Goal: Transaction & Acquisition: Subscribe to service/newsletter

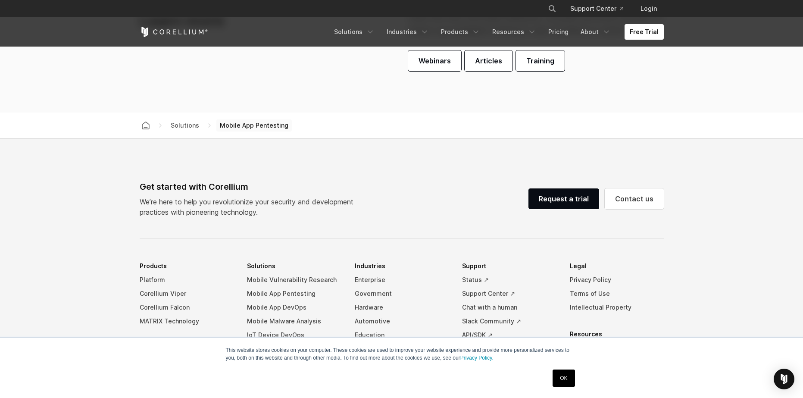
scroll to position [2615, 0]
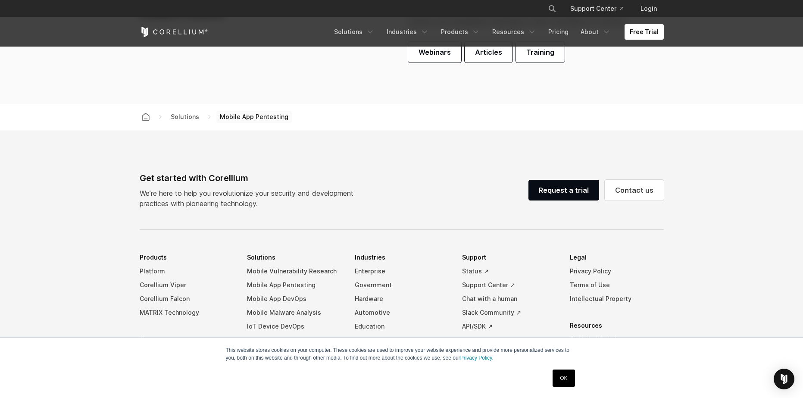
click at [450, 162] on footer "Get started with Corellium We’re here to help you revolutionize your security a…" at bounding box center [401, 323] width 803 height 387
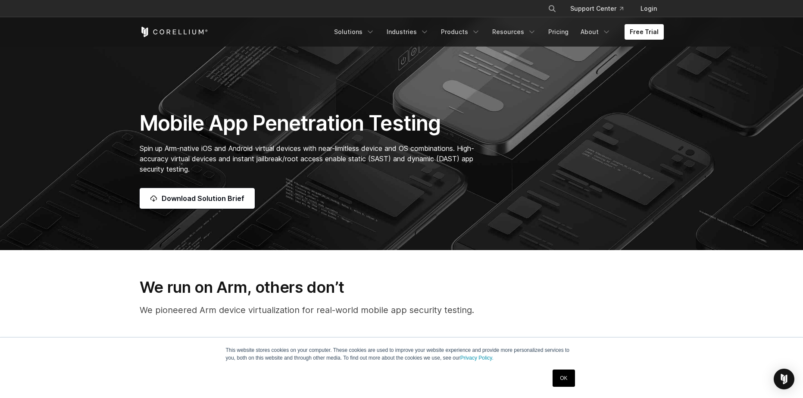
scroll to position [72, 0]
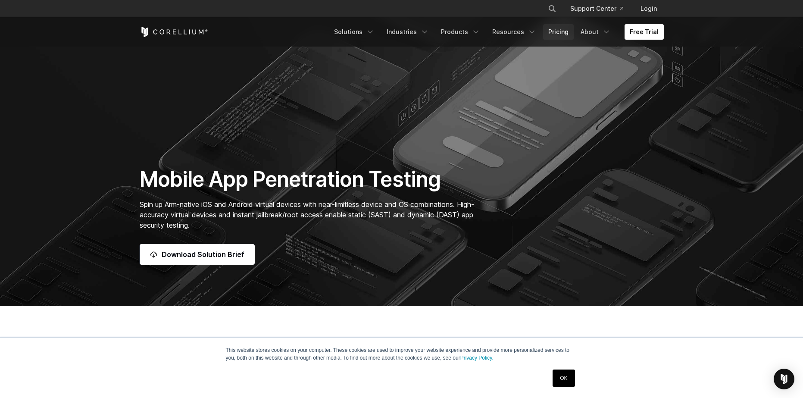
click at [560, 34] on link "Pricing" at bounding box center [558, 32] width 31 height 16
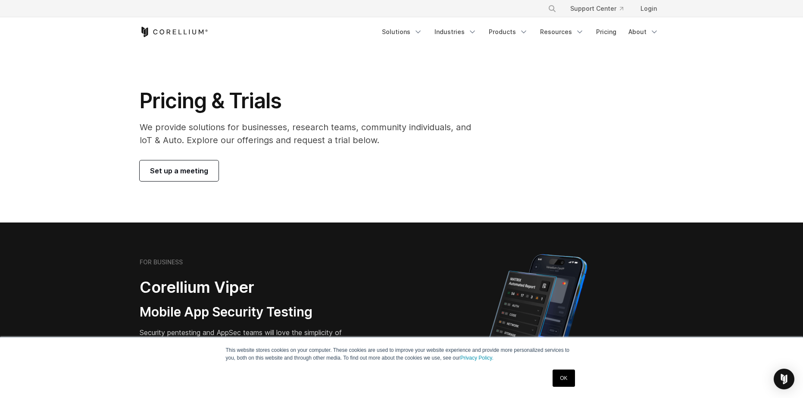
click at [568, 374] on link "OK" at bounding box center [564, 377] width 22 height 17
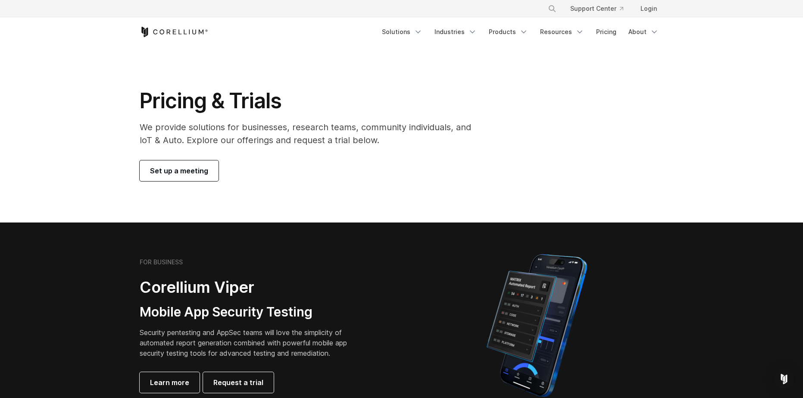
drag, startPoint x: 527, startPoint y: 91, endPoint x: 525, endPoint y: 96, distance: 4.5
drag, startPoint x: 525, startPoint y: 96, endPoint x: 384, endPoint y: 141, distance: 148.8
click at [384, 141] on p "We provide solutions for businesses, research teams, community individuals, and…" at bounding box center [311, 134] width 343 height 26
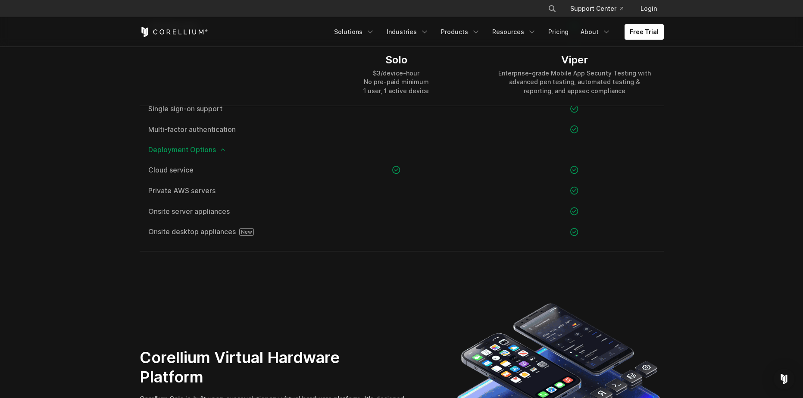
scroll to position [1451, 0]
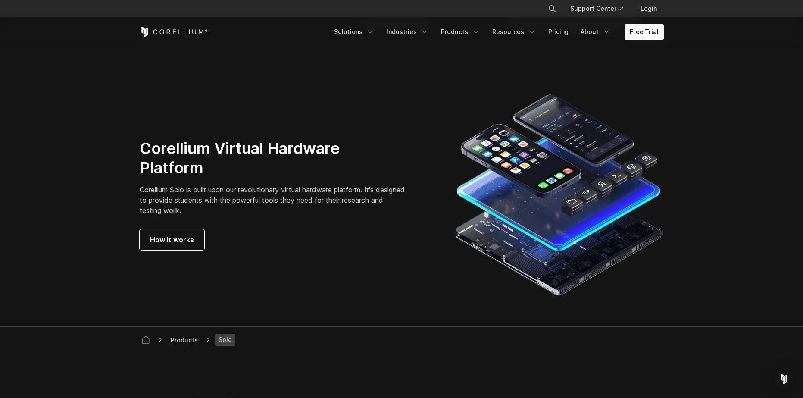
click at [645, 34] on link "Free Trial" at bounding box center [643, 32] width 39 height 16
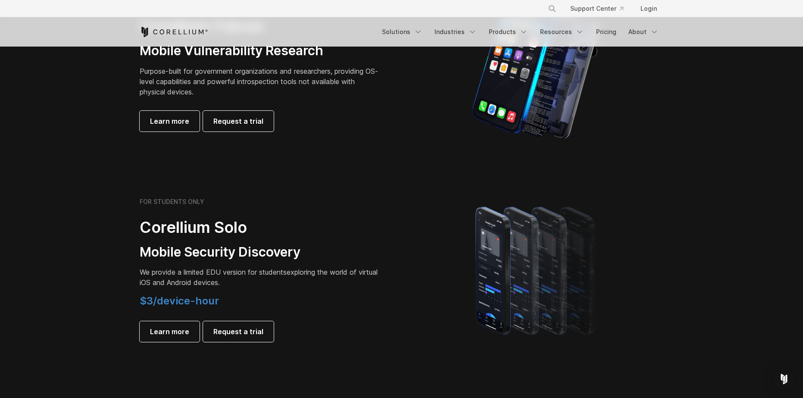
scroll to position [531, 0]
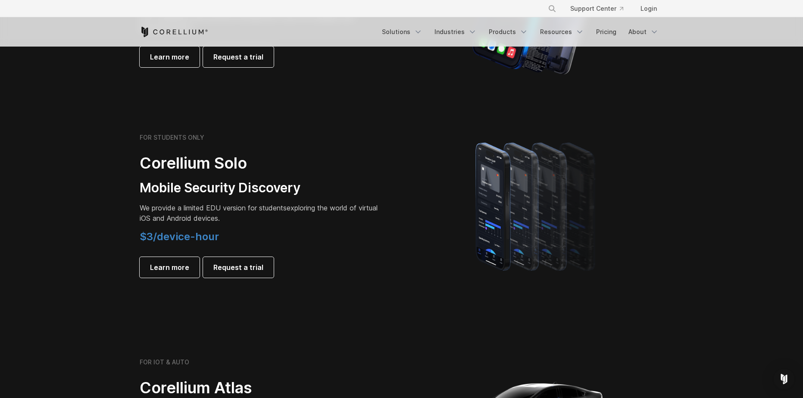
click at [183, 234] on span "$3/device-hour" at bounding box center [179, 236] width 79 height 12
click at [171, 265] on span "Learn more" at bounding box center [169, 267] width 39 height 10
